Goal: Entertainment & Leisure: Consume media (video, audio)

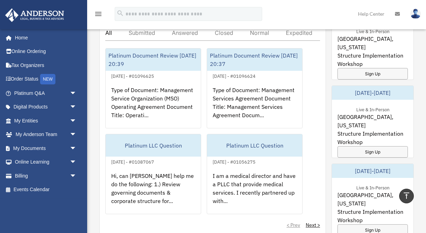
scroll to position [432, 0]
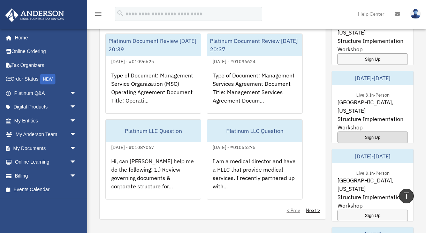
click at [360, 132] on div "Sign Up" at bounding box center [373, 137] width 70 height 12
click at [72, 149] on span "arrow_drop_down" at bounding box center [77, 148] width 14 height 14
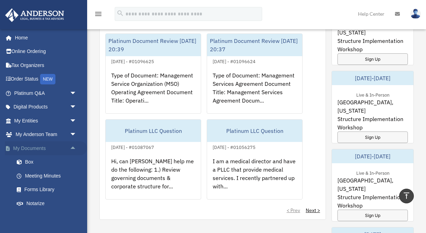
click at [72, 149] on span "arrow_drop_up" at bounding box center [77, 148] width 14 height 14
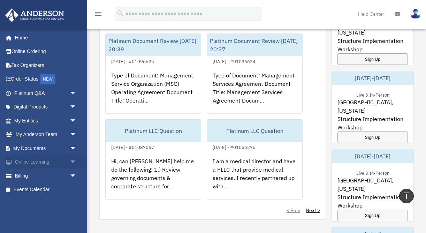
click at [72, 162] on span "arrow_drop_down" at bounding box center [77, 162] width 14 height 14
click at [38, 177] on link "Courses" at bounding box center [48, 176] width 77 height 14
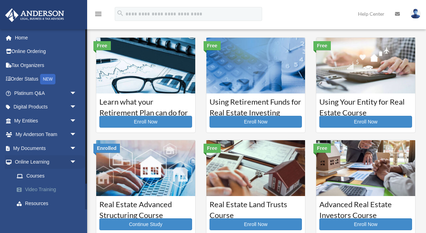
click at [37, 191] on link "Video Training" at bounding box center [48, 190] width 77 height 14
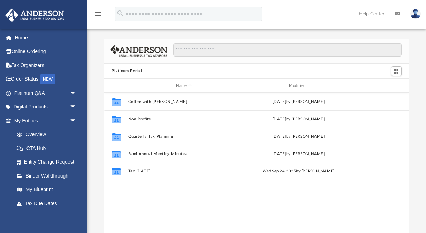
scroll to position [158, 305]
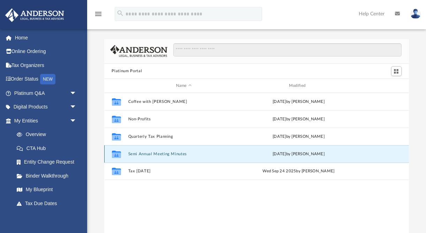
click at [164, 154] on button "Semi Annual Meeting Minutes" at bounding box center [184, 154] width 112 height 5
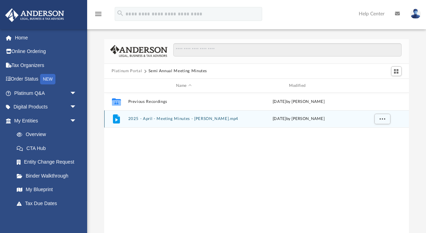
click at [190, 119] on button "2025 - April - Meeting Minutes - EJ McCaffrey.mp4" at bounding box center [184, 119] width 112 height 5
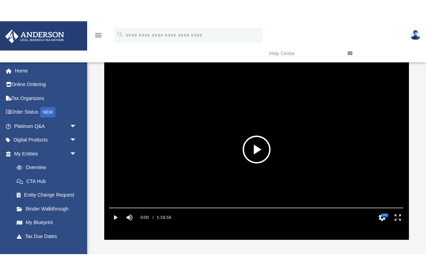
scroll to position [19, 0]
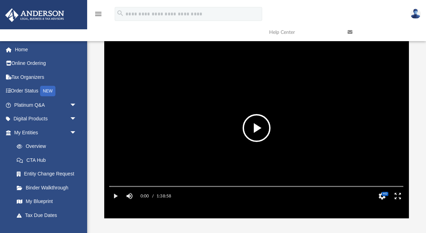
click at [260, 131] on button "File preview" at bounding box center [257, 128] width 28 height 28
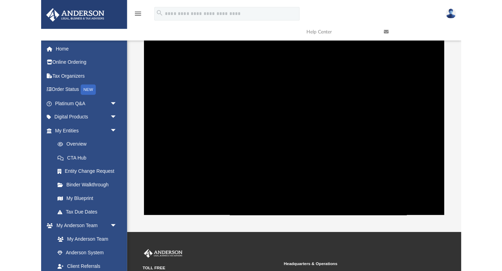
scroll to position [158, 373]
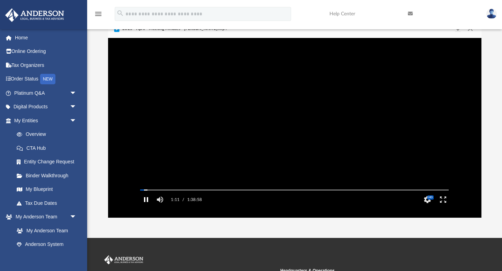
click at [146, 207] on button "Pause" at bounding box center [146, 200] width 16 height 14
click at [287, 127] on button "File preview" at bounding box center [295, 128] width 28 height 28
click at [426, 207] on button "Enter fullscreen" at bounding box center [444, 200] width 16 height 14
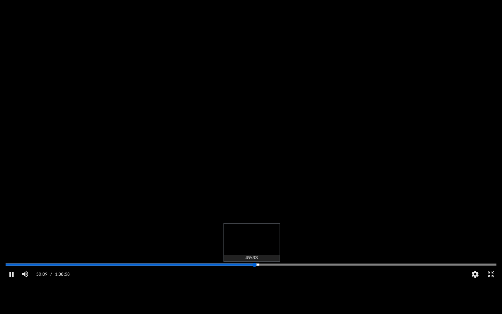
click at [248, 233] on div "Media Slider" at bounding box center [251, 265] width 502 height 6
click at [239, 233] on div "Media Slider" at bounding box center [251, 264] width 491 height 1
click at [225, 233] on div "Media Slider" at bounding box center [251, 265] width 502 height 6
click at [225, 233] on div "Autoplay Disabled Speed 1.25 Quality Auto Subtitles/CC Off Audio Autoplay Disab…" at bounding box center [251, 157] width 502 height 314
click at [338, 233] on div "Autoplay Disabled Speed 1.25 Quality Auto Subtitles/CC Off Audio Autoplay Disab…" at bounding box center [251, 157] width 502 height 314
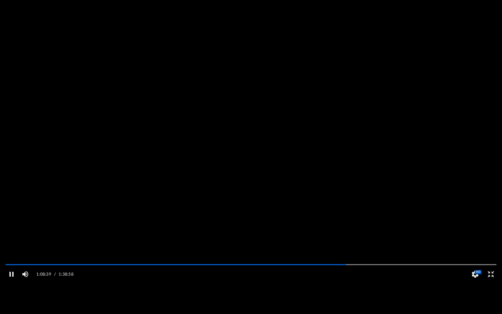
click at [210, 188] on video "File preview" at bounding box center [251, 156] width 502 height 251
click at [242, 158] on button "File preview" at bounding box center [251, 157] width 28 height 28
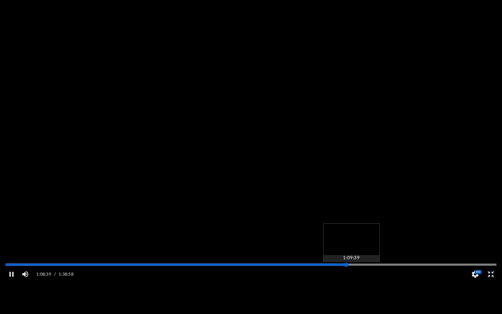
click at [351, 233] on div "Autoplay Disabled Speed 1.25 Quality Auto Subtitles/CC Off Audio Autoplay Disab…" at bounding box center [251, 157] width 502 height 314
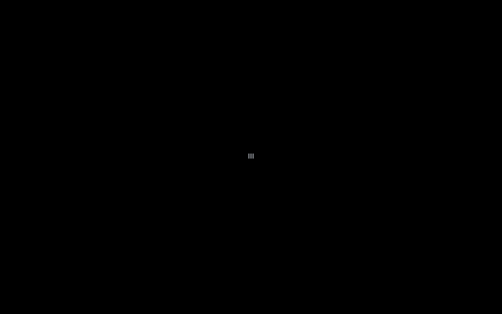
click at [252, 157] on div "File preview" at bounding box center [251, 156] width 5 height 9
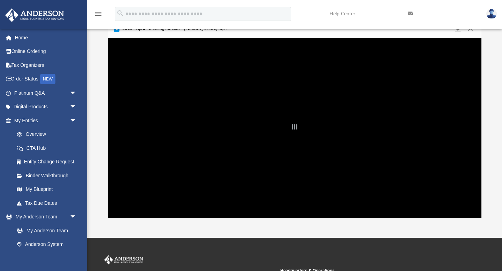
click at [360, 167] on div "File preview" at bounding box center [294, 128] width 373 height 180
